Goal: Entertainment & Leisure: Consume media (video, audio)

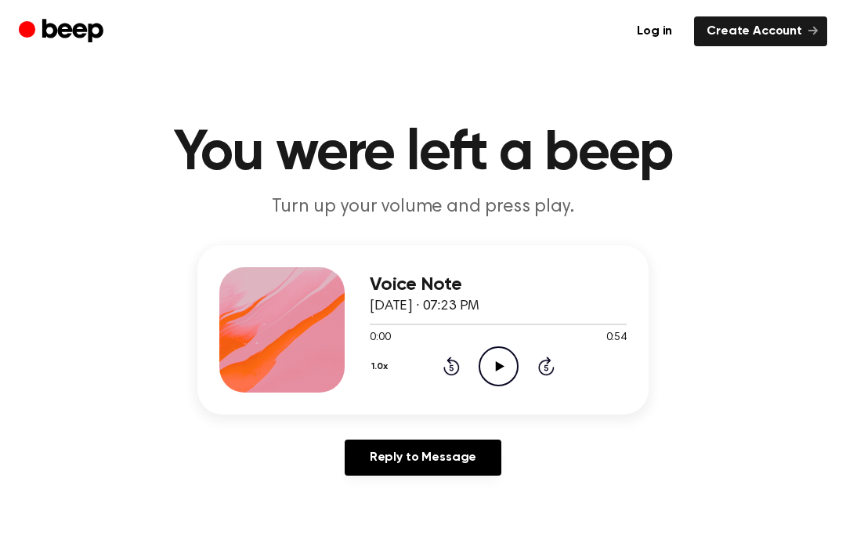
click at [494, 374] on icon "Play Audio" at bounding box center [499, 366] width 40 height 40
click at [521, 339] on div "0:10 0:54" at bounding box center [498, 338] width 257 height 16
click at [522, 348] on div "1.0x Rewind 5 seconds Pause Audio Skip 5 seconds" at bounding box center [498, 366] width 257 height 40
click at [504, 361] on icon "Pause Audio" at bounding box center [499, 366] width 40 height 40
click at [490, 366] on icon "Play Audio" at bounding box center [499, 366] width 40 height 40
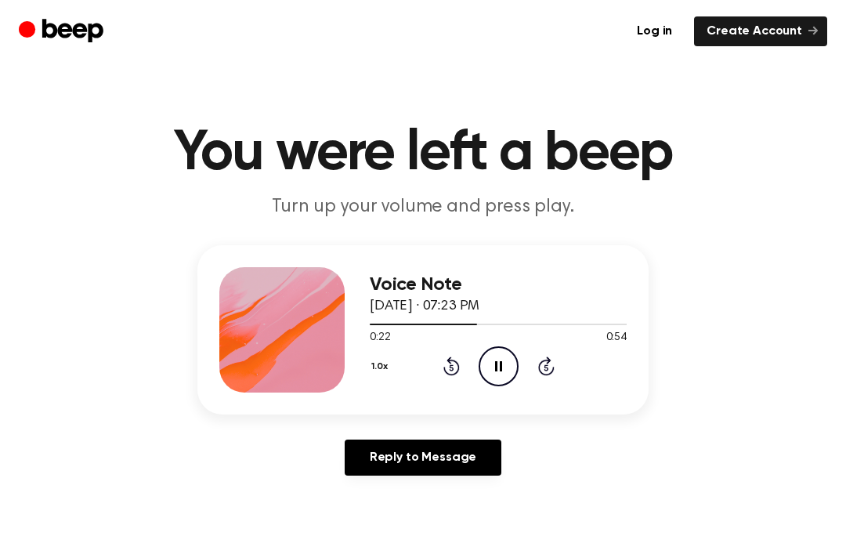
click at [515, 374] on circle at bounding box center [498, 366] width 38 height 38
click at [500, 366] on icon at bounding box center [499, 366] width 9 height 10
click at [488, 365] on icon "Pause Audio" at bounding box center [499, 366] width 40 height 40
click at [496, 366] on icon at bounding box center [499, 366] width 9 height 10
click at [497, 363] on icon "Pause Audio" at bounding box center [499, 366] width 40 height 40
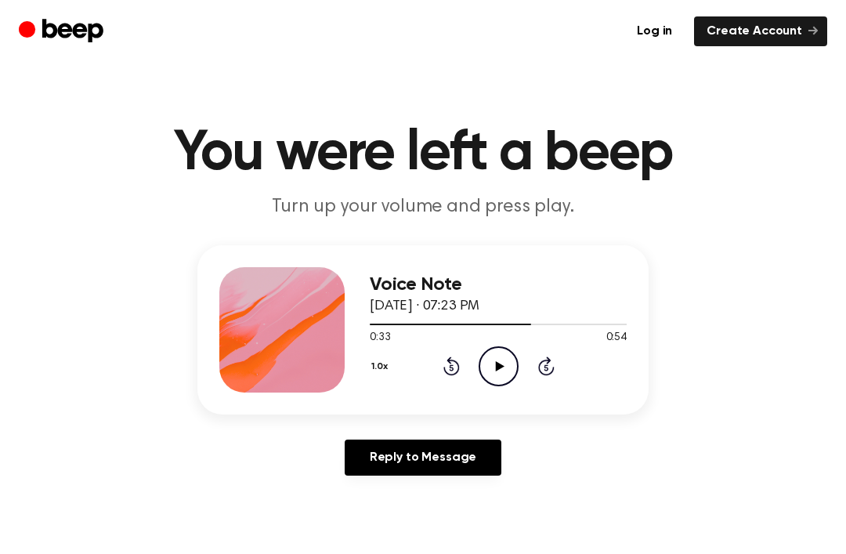
click at [498, 368] on icon at bounding box center [499, 366] width 9 height 10
click at [497, 371] on icon "Pause Audio" at bounding box center [499, 366] width 40 height 40
click at [712, 324] on div "Voice Note [DATE] · 07:23 PM 0:37 0:54 Your browser does not support the [objec…" at bounding box center [423, 366] width 808 height 243
click at [519, 325] on div at bounding box center [498, 323] width 257 height 13
